Goal: Information Seeking & Learning: Learn about a topic

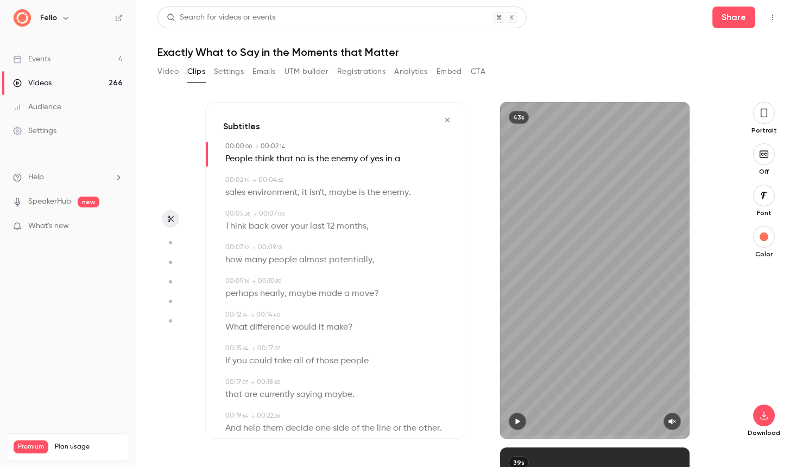
click at [449, 118] on icon "button" at bounding box center [446, 120] width 4 height 4
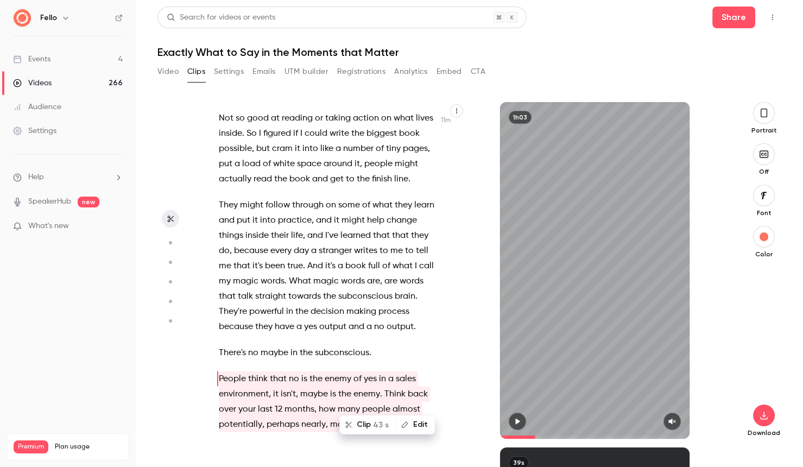
scroll to position [4137, 0]
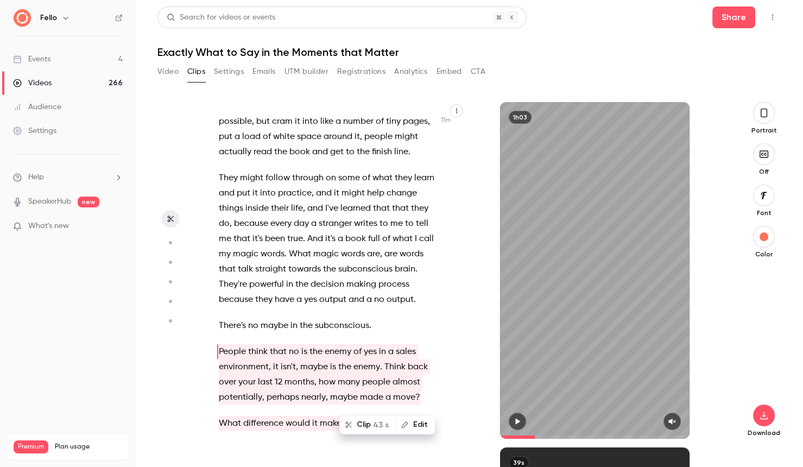
click at [763, 114] on icon "button" at bounding box center [763, 113] width 9 height 12
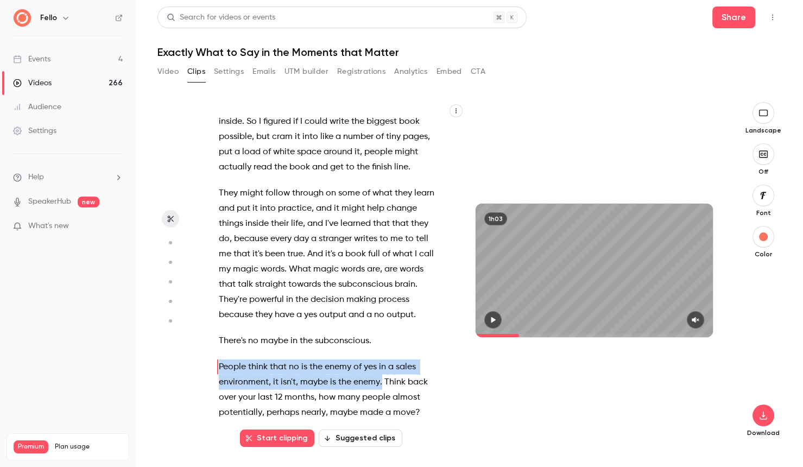
drag, startPoint x: 218, startPoint y: 276, endPoint x: 383, endPoint y: 294, distance: 165.4
click at [383, 359] on p "People think that no is the enemy of yes in a sales environment , it isn't , ma…" at bounding box center [327, 389] width 216 height 61
click at [319, 315] on button "Clip 4 s" at bounding box center [316, 315] width 50 height 17
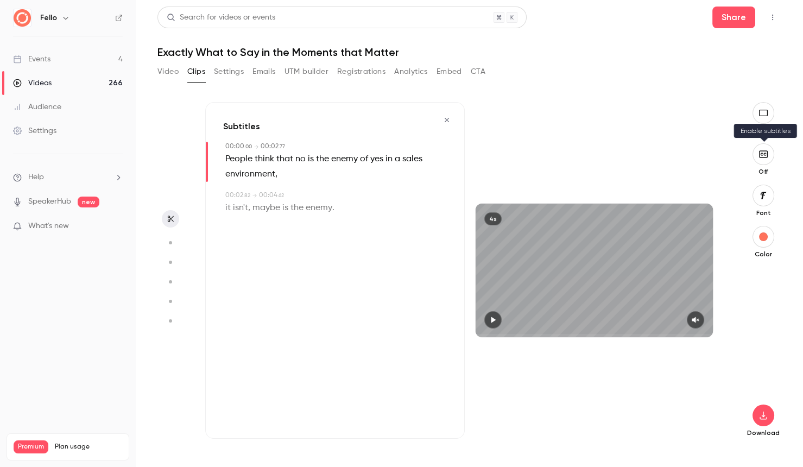
click at [764, 160] on button "button" at bounding box center [763, 154] width 22 height 22
click at [766, 417] on icon "button" at bounding box center [762, 415] width 13 height 9
click at [692, 443] on span "Balance between quality and CPU time" at bounding box center [682, 445] width 124 height 11
click at [448, 120] on icon "button" at bounding box center [446, 120] width 4 height 4
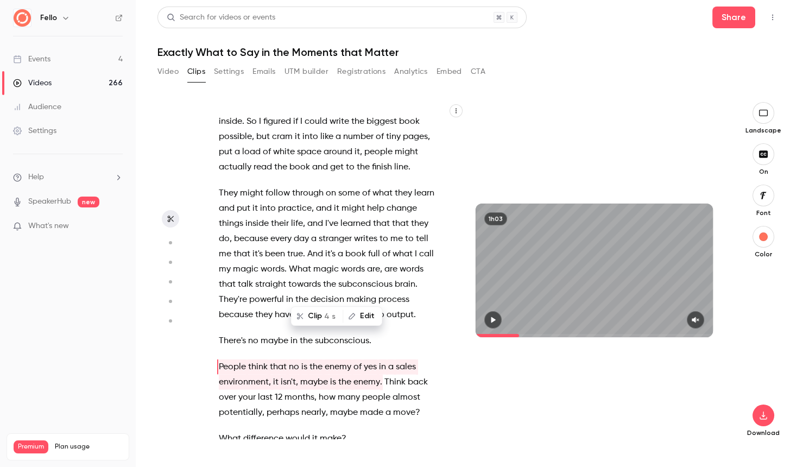
click at [356, 362] on div "Is this , is this live ? Is this official ? Well I , I think so . I think they'…" at bounding box center [332, 276] width 254 height 326
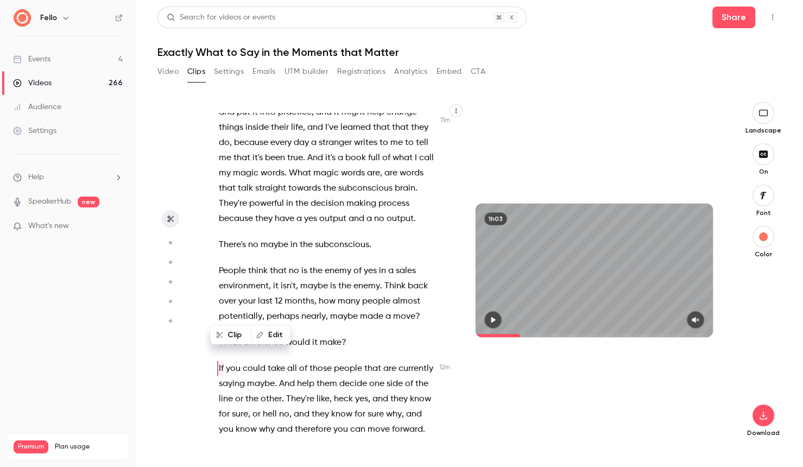
scroll to position [4234, 0]
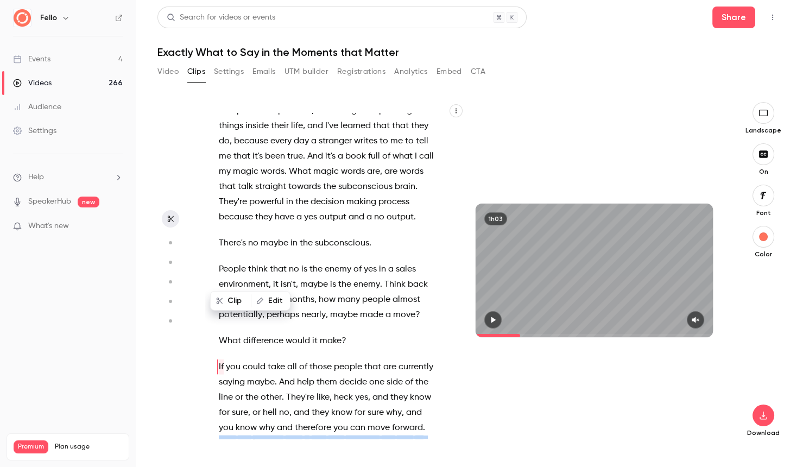
drag, startPoint x: 220, startPoint y: 352, endPoint x: 351, endPoint y: 426, distance: 150.4
click at [351, 426] on div "Is this , is this live ? Is this official ? Well I , I think so . I think they'…" at bounding box center [332, 276] width 254 height 326
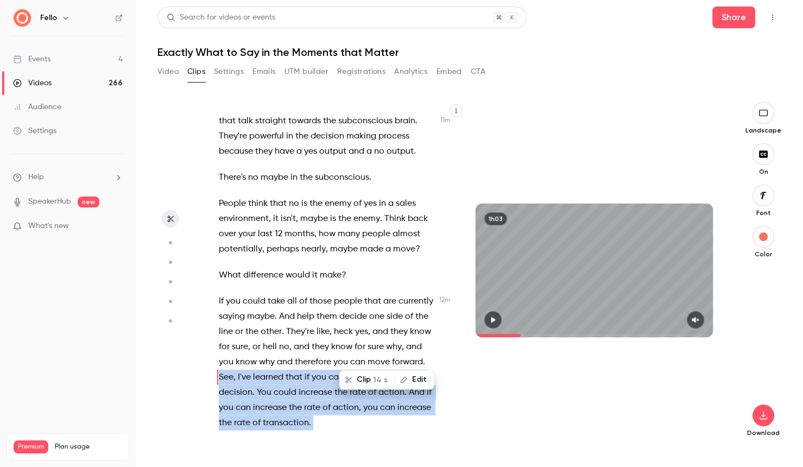
scroll to position [4310, 0]
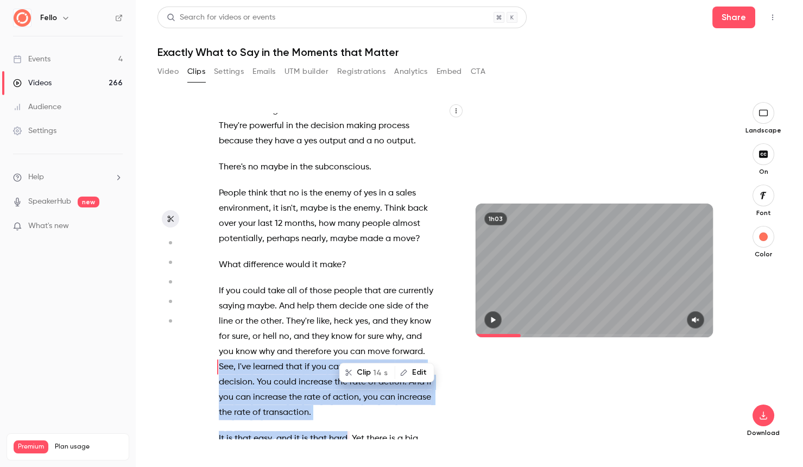
click at [366, 372] on button "Clip 14 s" at bounding box center [367, 372] width 54 height 17
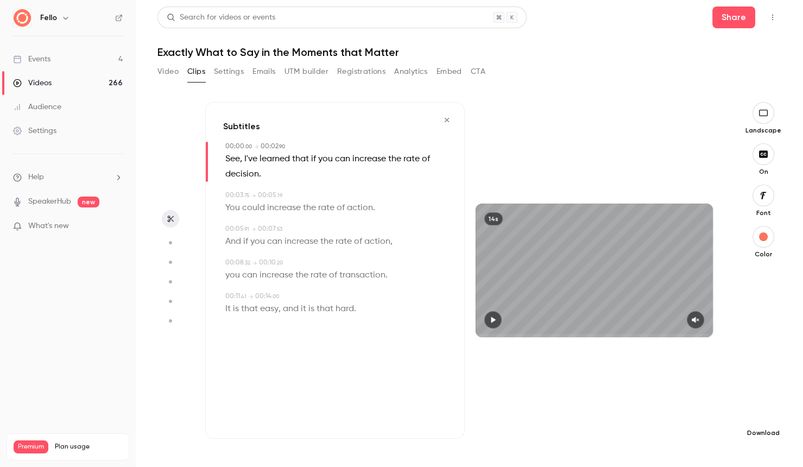
click at [763, 415] on icon "button" at bounding box center [762, 415] width 13 height 9
click at [648, 438] on span "Standard" at bounding box center [682, 433] width 124 height 11
click at [447, 117] on icon "button" at bounding box center [446, 120] width 9 height 8
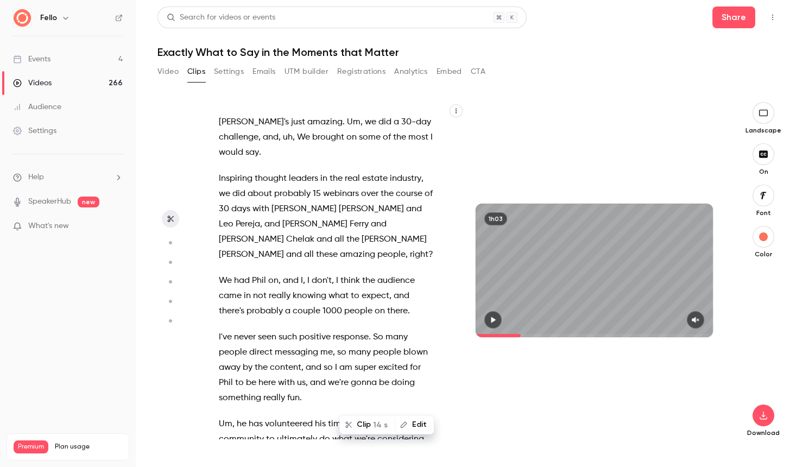
scroll to position [6609, 0]
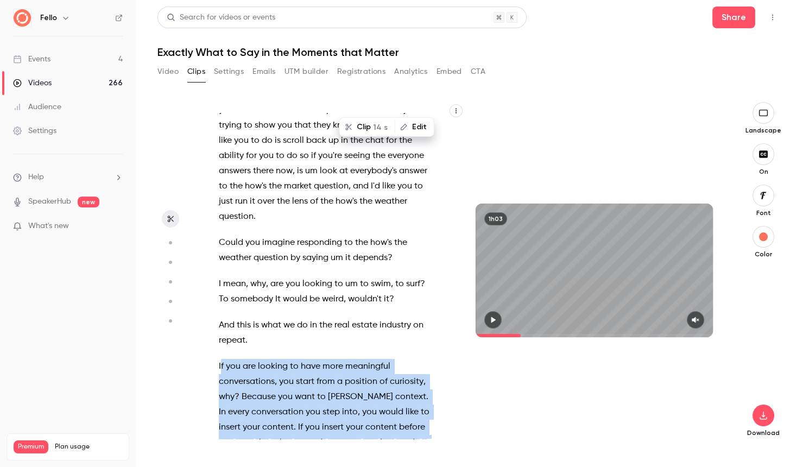
drag, startPoint x: 220, startPoint y: 215, endPoint x: 419, endPoint y: 309, distance: 220.9
click at [419, 359] on p "If you are looking to have more meaningful conversations , you start from a pos…" at bounding box center [327, 442] width 216 height 167
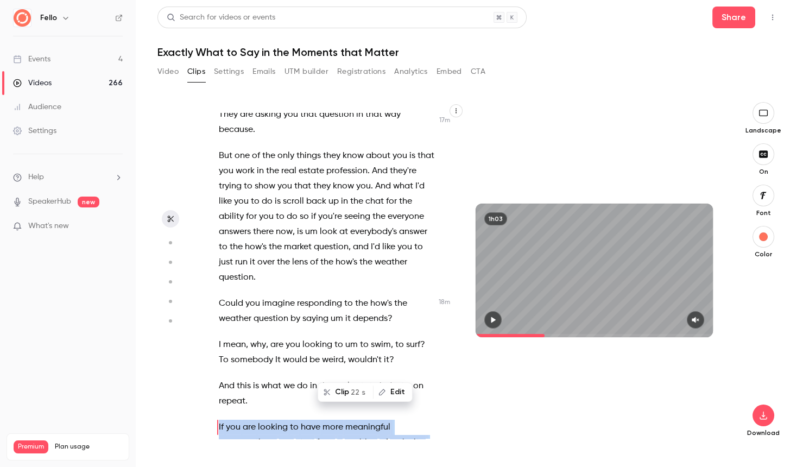
scroll to position [6548, 0]
click at [341, 392] on button "Clip 22 s" at bounding box center [345, 391] width 54 height 17
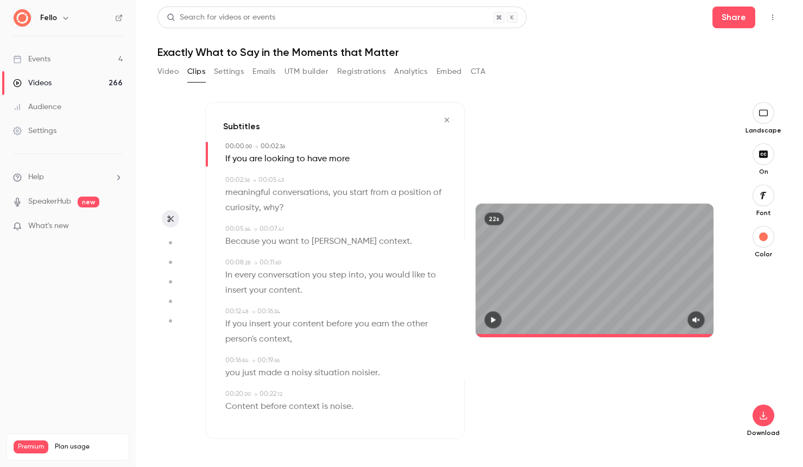
type input "*"
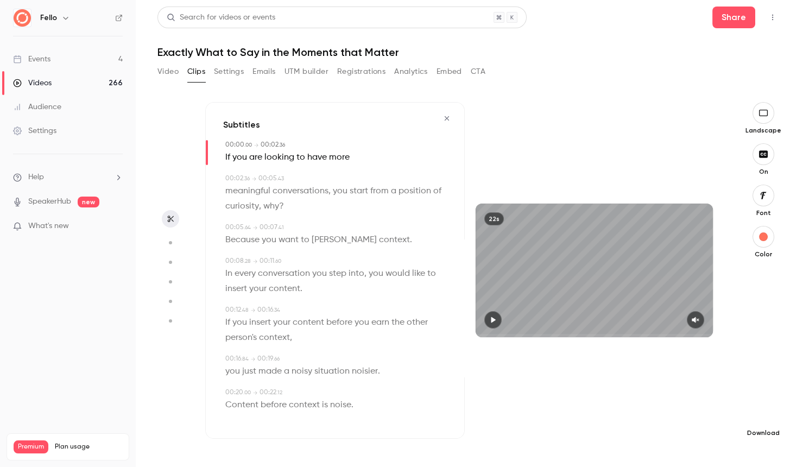
click at [759, 416] on icon "button" at bounding box center [762, 415] width 13 height 9
click at [667, 409] on span "High quality requires longer processing" at bounding box center [682, 405] width 124 height 11
